Goal: Task Accomplishment & Management: Use online tool/utility

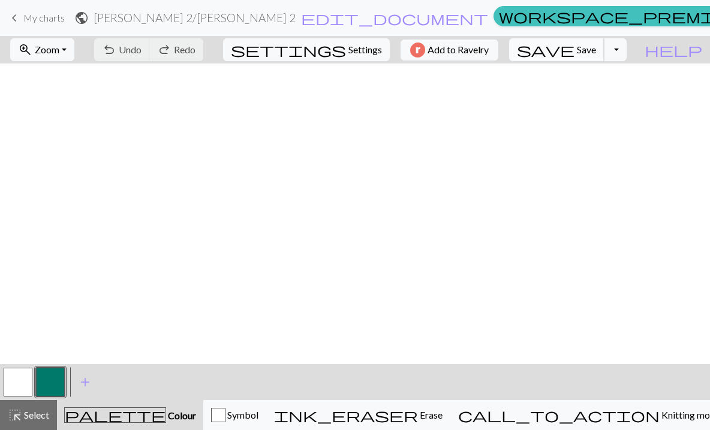
scroll to position [541, 2]
click at [600, 51] on button "save Save Save" at bounding box center [556, 49] width 95 height 23
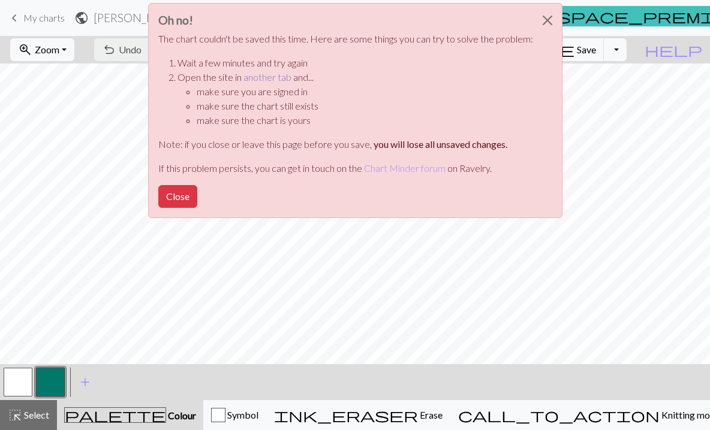
click at [275, 78] on link "another tab" at bounding box center [267, 76] width 48 height 11
click at [176, 197] on button "Close" at bounding box center [177, 196] width 39 height 23
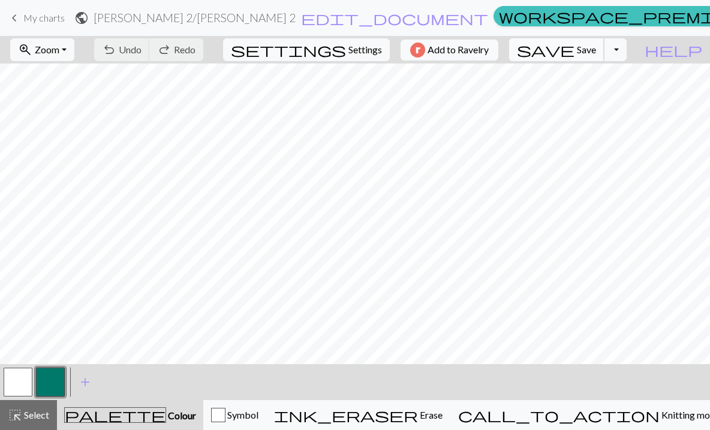
click at [574, 48] on span "save" at bounding box center [546, 49] width 58 height 17
click at [13, 381] on button "button" at bounding box center [18, 382] width 29 height 29
click at [44, 378] on button "button" at bounding box center [50, 382] width 29 height 29
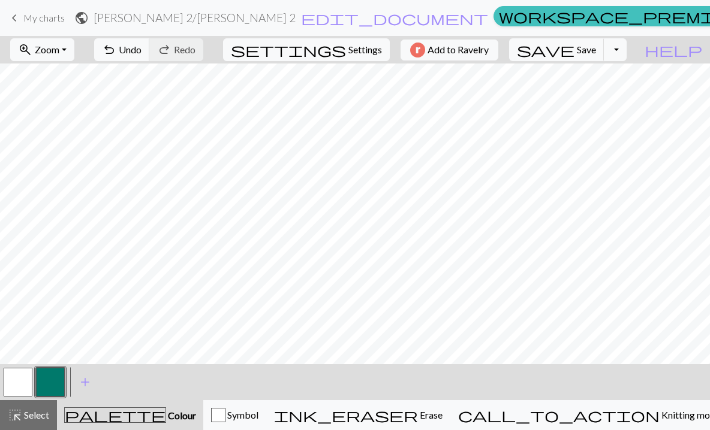
click at [16, 387] on button "button" at bounding box center [18, 382] width 29 height 29
click at [22, 380] on button "button" at bounding box center [18, 382] width 29 height 29
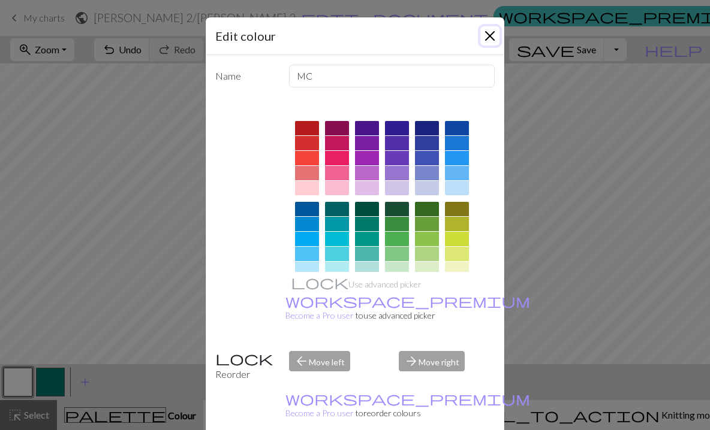
click at [494, 38] on button "Close" at bounding box center [489, 35] width 19 height 19
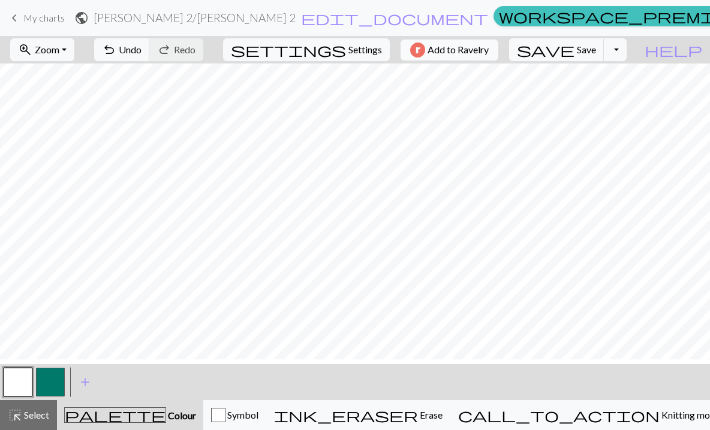
scroll to position [555, 2]
click at [47, 379] on button "button" at bounding box center [50, 382] width 29 height 29
click at [19, 381] on button "button" at bounding box center [18, 382] width 29 height 29
click at [54, 386] on button "button" at bounding box center [50, 382] width 29 height 29
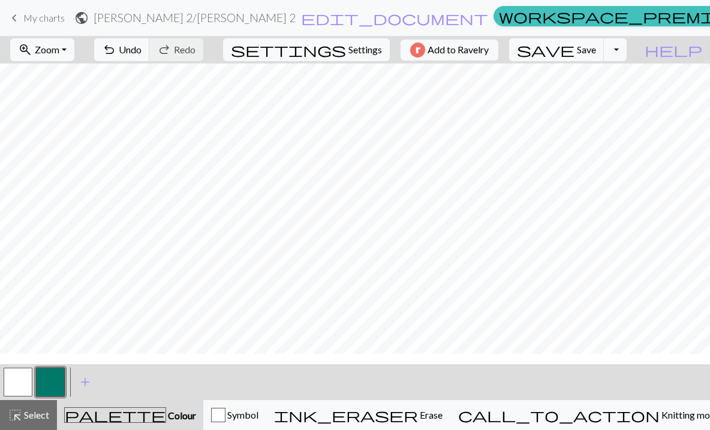
scroll to position [502, 2]
click at [17, 380] on button "button" at bounding box center [18, 382] width 29 height 29
click at [53, 380] on button "button" at bounding box center [50, 382] width 29 height 29
click at [574, 44] on span "save" at bounding box center [546, 49] width 58 height 17
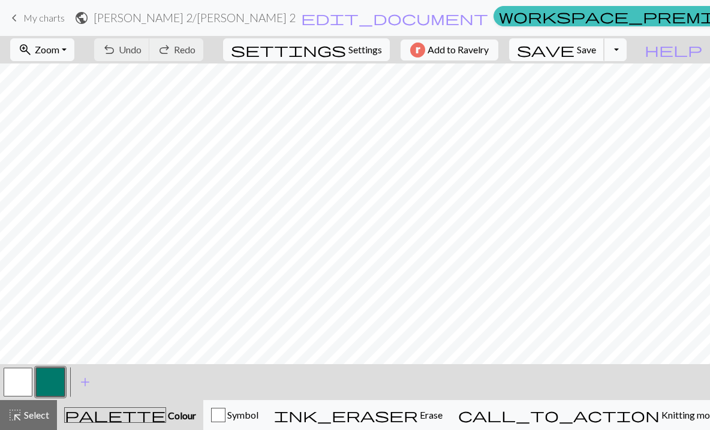
click at [574, 50] on span "save" at bounding box center [546, 49] width 58 height 17
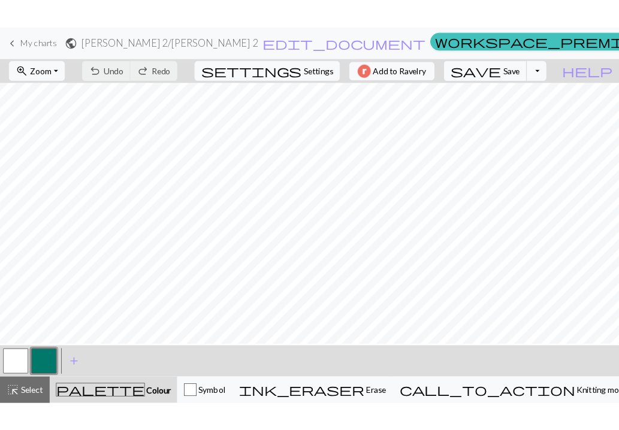
scroll to position [406, 2]
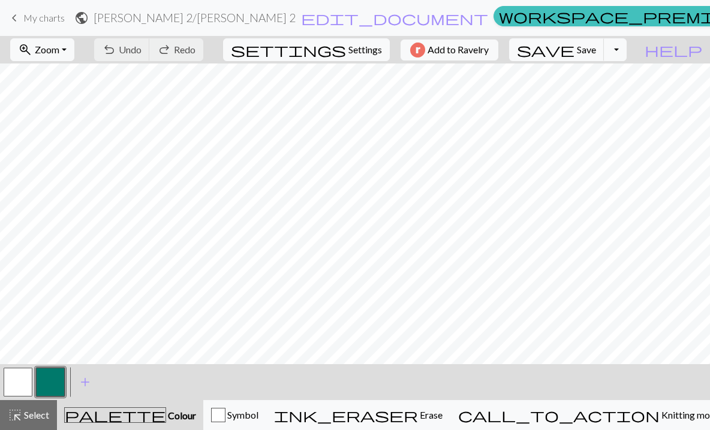
click at [51, 385] on button "button" at bounding box center [50, 382] width 29 height 29
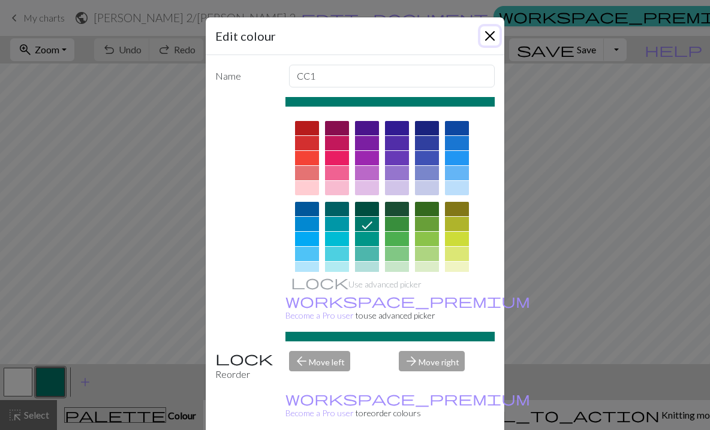
click at [489, 38] on button "Close" at bounding box center [489, 35] width 19 height 19
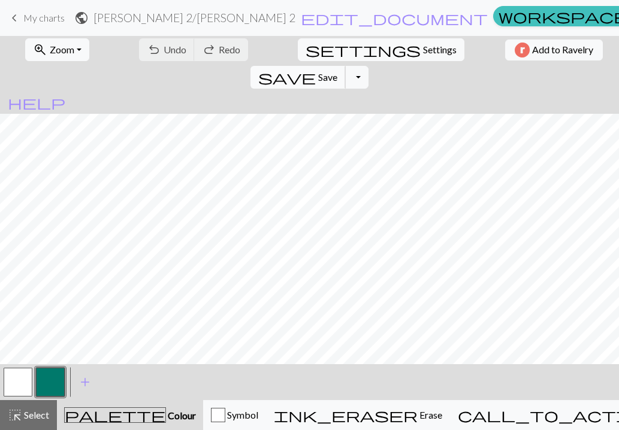
scroll to position [386, 92]
click at [14, 375] on button "button" at bounding box center [18, 382] width 29 height 29
click at [52, 384] on button "button" at bounding box center [50, 382] width 29 height 29
click at [26, 390] on button "button" at bounding box center [18, 382] width 29 height 29
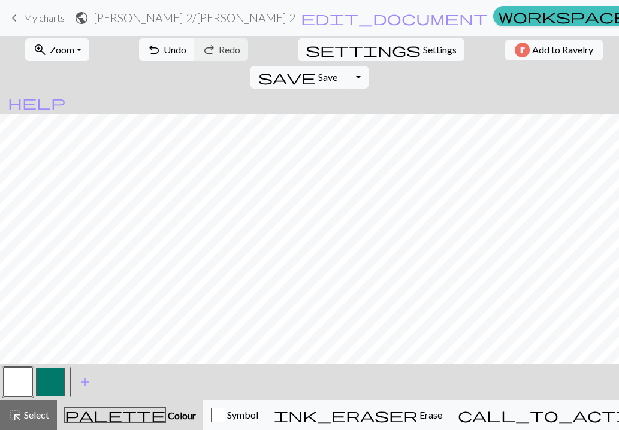
click at [50, 383] on button "button" at bounding box center [50, 382] width 29 height 29
click at [10, 384] on button "button" at bounding box center [18, 382] width 29 height 29
click at [54, 386] on button "button" at bounding box center [50, 382] width 29 height 29
click at [15, 385] on button "button" at bounding box center [18, 382] width 29 height 29
click at [58, 388] on button "button" at bounding box center [50, 382] width 29 height 29
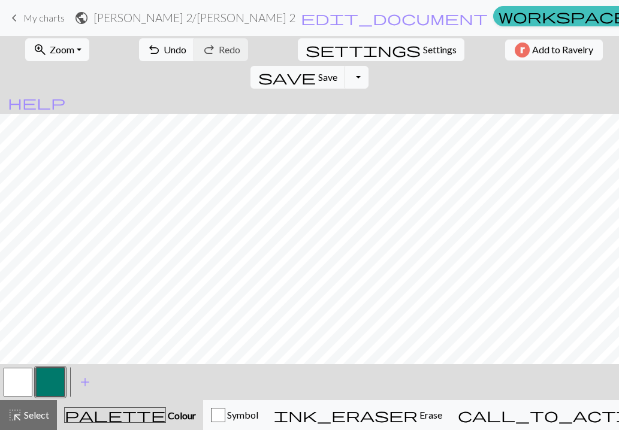
click at [23, 371] on button "button" at bounding box center [18, 382] width 29 height 29
click at [58, 383] on button "button" at bounding box center [50, 382] width 29 height 29
click at [21, 388] on button "button" at bounding box center [18, 382] width 29 height 29
click at [49, 386] on button "button" at bounding box center [50, 382] width 29 height 29
click at [14, 390] on button "button" at bounding box center [18, 382] width 29 height 29
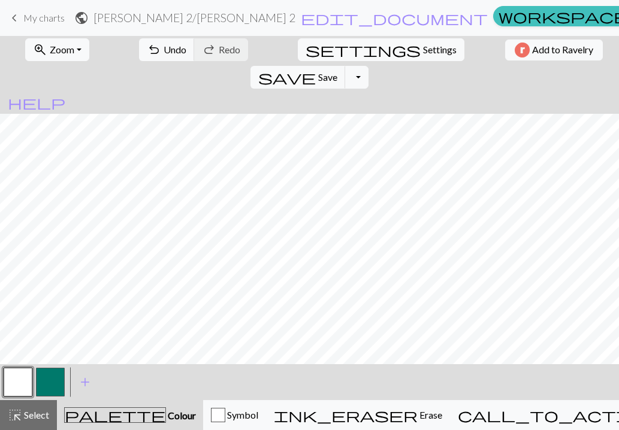
click at [57, 380] on button "button" at bounding box center [50, 382] width 29 height 29
click at [11, 384] on button "button" at bounding box center [18, 382] width 29 height 29
click at [47, 386] on button "button" at bounding box center [50, 382] width 29 height 29
click at [24, 386] on button "button" at bounding box center [18, 382] width 29 height 29
click at [44, 390] on button "button" at bounding box center [50, 382] width 29 height 29
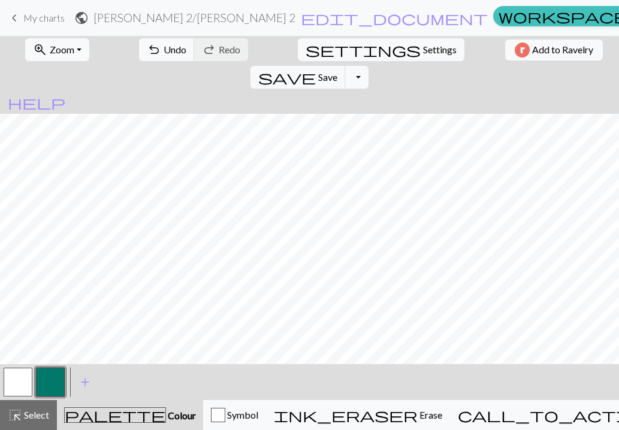
click at [10, 386] on button "button" at bounding box center [18, 382] width 29 height 29
click at [54, 381] on button "button" at bounding box center [50, 382] width 29 height 29
click at [24, 377] on button "button" at bounding box center [18, 382] width 29 height 29
click at [50, 381] on button "button" at bounding box center [50, 382] width 29 height 29
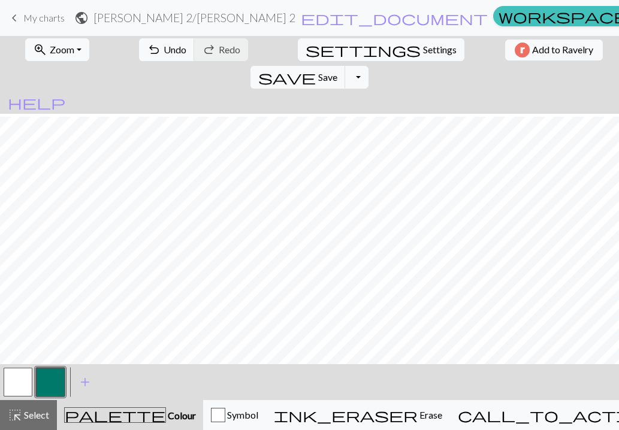
scroll to position [467, 92]
click at [14, 380] on button "button" at bounding box center [18, 382] width 29 height 29
click at [38, 377] on button "button" at bounding box center [50, 382] width 29 height 29
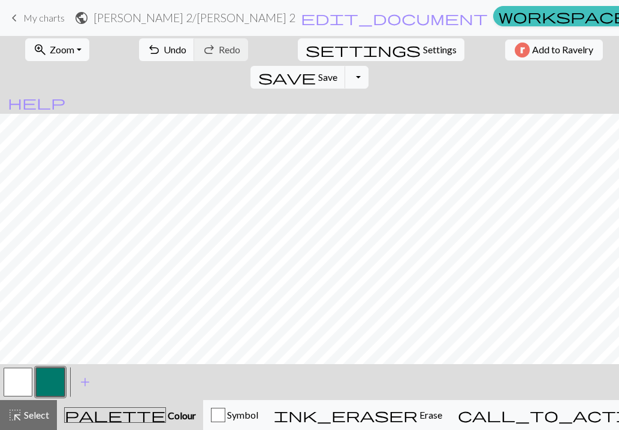
click at [10, 385] on button "button" at bounding box center [18, 382] width 29 height 29
click at [52, 381] on button "button" at bounding box center [50, 382] width 29 height 29
click at [19, 386] on button "button" at bounding box center [18, 382] width 29 height 29
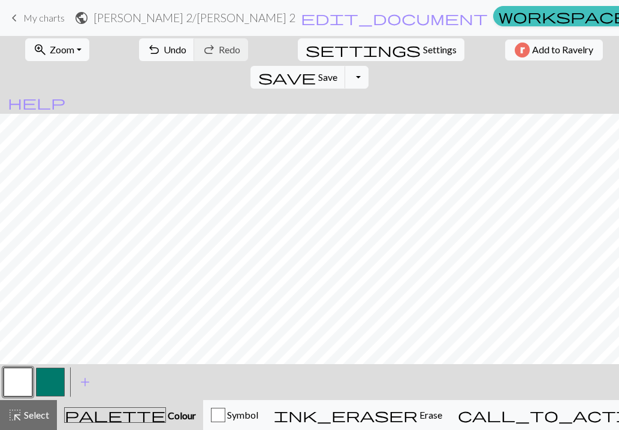
click at [58, 377] on button "button" at bounding box center [50, 382] width 29 height 29
click at [17, 377] on button "button" at bounding box center [18, 382] width 29 height 29
click at [60, 386] on button "button" at bounding box center [50, 382] width 29 height 29
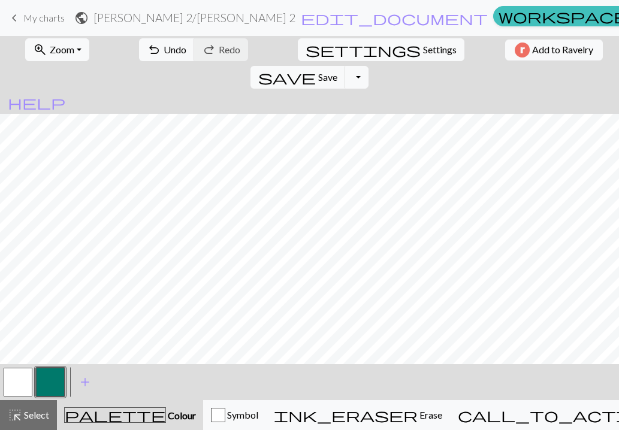
click at [13, 386] on button "button" at bounding box center [18, 382] width 29 height 29
click at [51, 382] on button "button" at bounding box center [50, 382] width 29 height 29
click at [20, 383] on button "button" at bounding box center [18, 382] width 29 height 29
click at [56, 376] on button "button" at bounding box center [50, 382] width 29 height 29
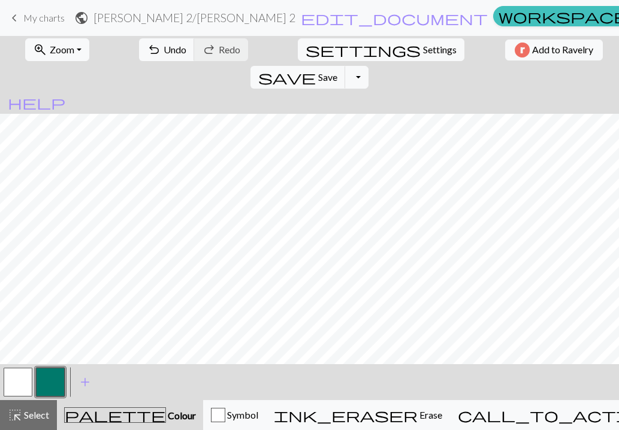
click at [19, 386] on button "button" at bounding box center [18, 382] width 29 height 29
click at [51, 386] on button "button" at bounding box center [50, 382] width 29 height 29
click at [23, 382] on button "button" at bounding box center [18, 382] width 29 height 29
click at [55, 378] on button "button" at bounding box center [50, 382] width 29 height 29
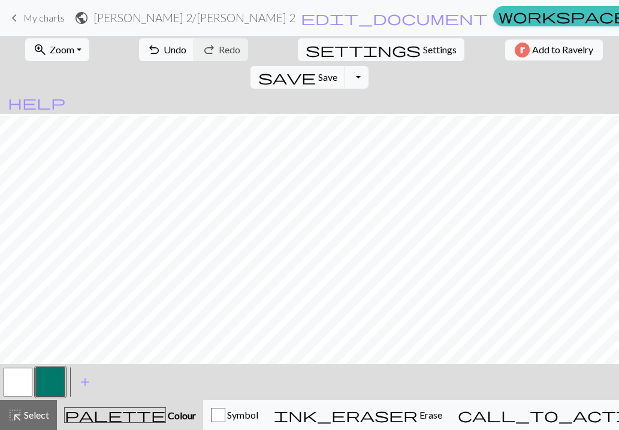
scroll to position [309, 0]
click at [21, 382] on button "button" at bounding box center [18, 382] width 29 height 29
click at [58, 390] on button "button" at bounding box center [50, 382] width 29 height 29
click at [26, 380] on button "button" at bounding box center [18, 382] width 29 height 29
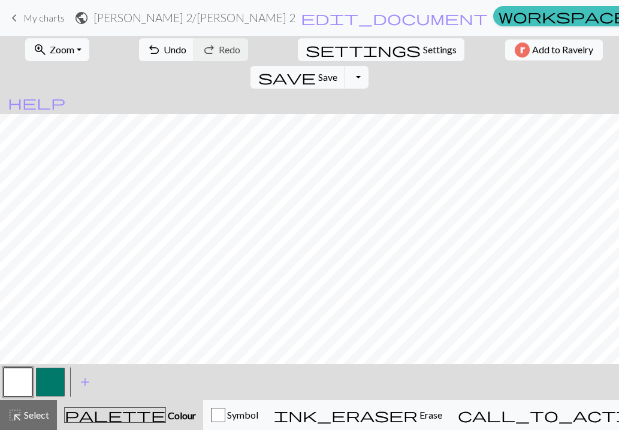
click at [54, 386] on button "button" at bounding box center [50, 382] width 29 height 29
click at [13, 387] on button "button" at bounding box center [18, 382] width 29 height 29
click at [51, 387] on button "button" at bounding box center [50, 382] width 29 height 29
click at [13, 383] on button "button" at bounding box center [18, 382] width 29 height 29
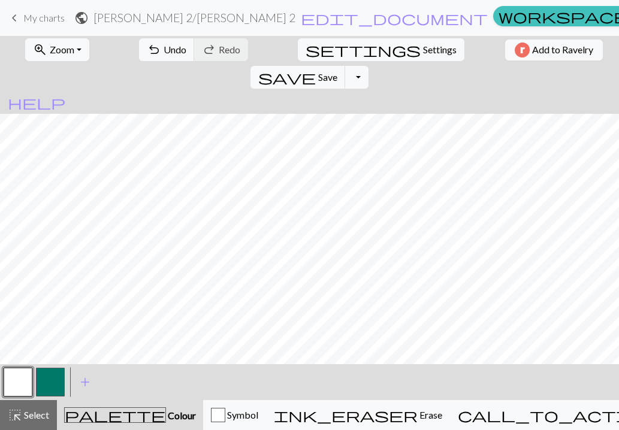
click at [43, 379] on button "button" at bounding box center [50, 382] width 29 height 29
click at [20, 382] on button "button" at bounding box center [18, 382] width 29 height 29
click at [54, 384] on button "button" at bounding box center [50, 382] width 29 height 29
click at [21, 387] on button "button" at bounding box center [18, 382] width 29 height 29
click at [53, 381] on button "button" at bounding box center [50, 382] width 29 height 29
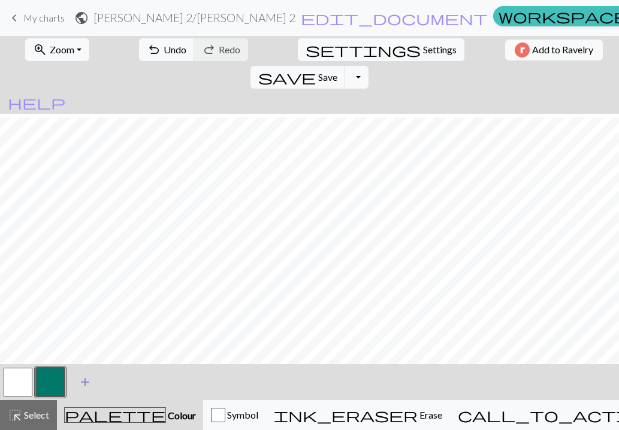
scroll to position [418, 92]
click at [20, 382] on button "button" at bounding box center [18, 382] width 29 height 29
click at [59, 388] on button "button" at bounding box center [50, 382] width 29 height 29
click at [19, 386] on button "button" at bounding box center [18, 382] width 29 height 29
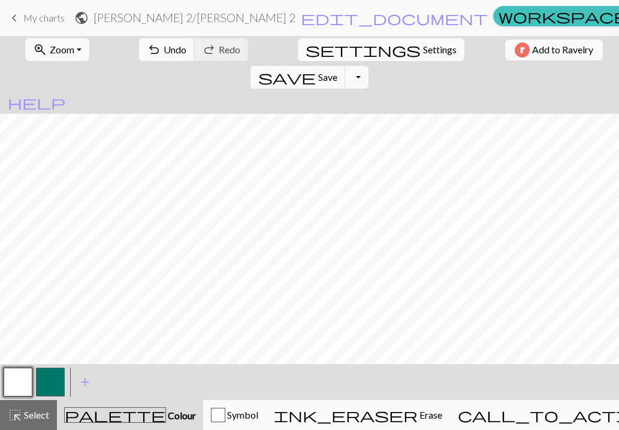
click at [47, 385] on button "button" at bounding box center [50, 382] width 29 height 29
click at [14, 389] on button "button" at bounding box center [18, 382] width 29 height 29
click at [50, 384] on button "button" at bounding box center [50, 382] width 29 height 29
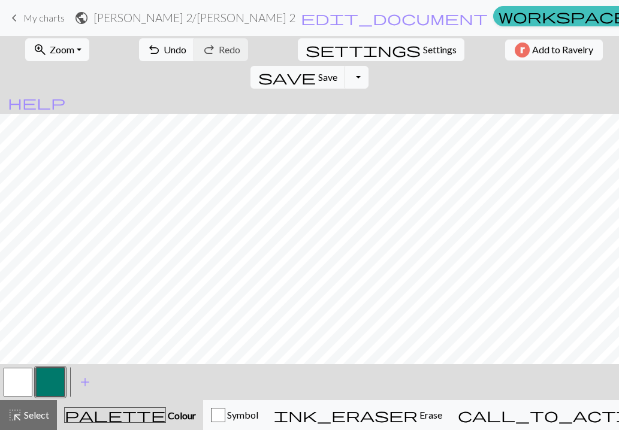
click at [11, 384] on button "button" at bounding box center [18, 382] width 29 height 29
click at [59, 376] on button "button" at bounding box center [50, 382] width 29 height 29
click at [52, 379] on button "button" at bounding box center [50, 382] width 29 height 29
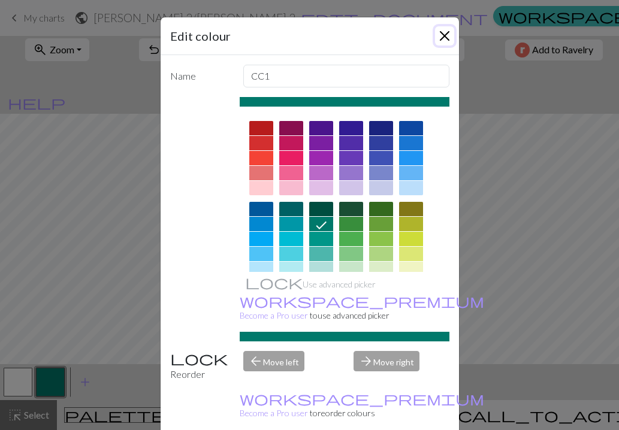
click at [448, 42] on button "Close" at bounding box center [444, 35] width 19 height 19
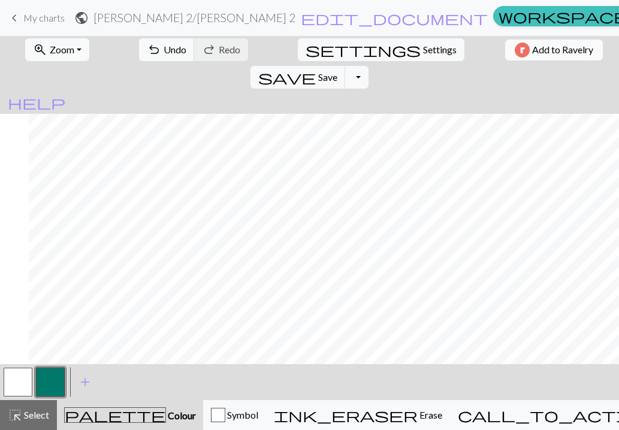
scroll to position [306, 92]
click at [22, 376] on button "button" at bounding box center [18, 382] width 29 height 29
click at [58, 380] on button "button" at bounding box center [50, 382] width 29 height 29
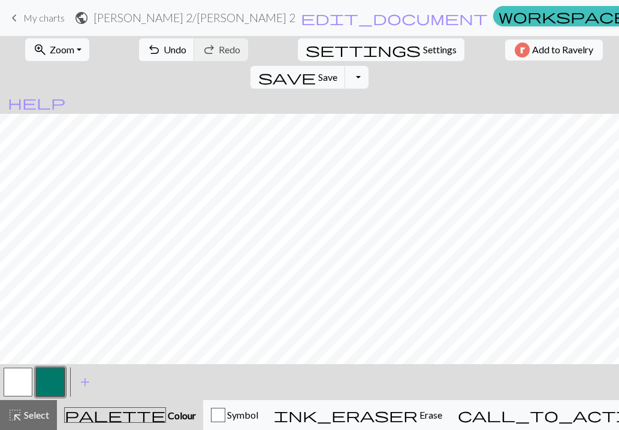
click at [23, 384] on button "button" at bounding box center [18, 382] width 29 height 29
click at [41, 387] on button "button" at bounding box center [50, 382] width 29 height 29
click at [316, 69] on span "save" at bounding box center [287, 77] width 58 height 17
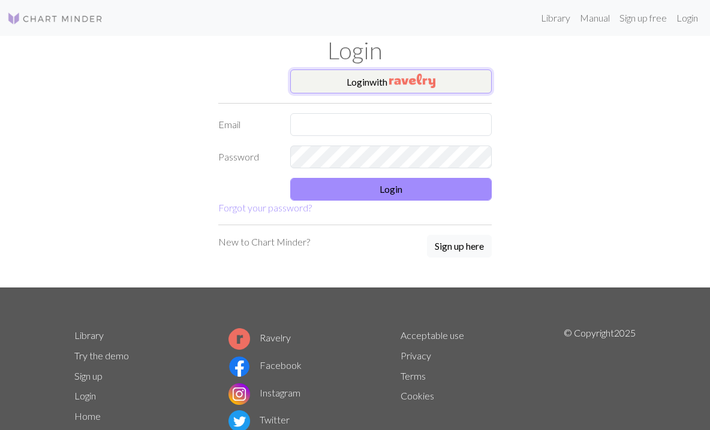
click at [400, 85] on img "button" at bounding box center [412, 81] width 46 height 14
